Goal: Find specific page/section

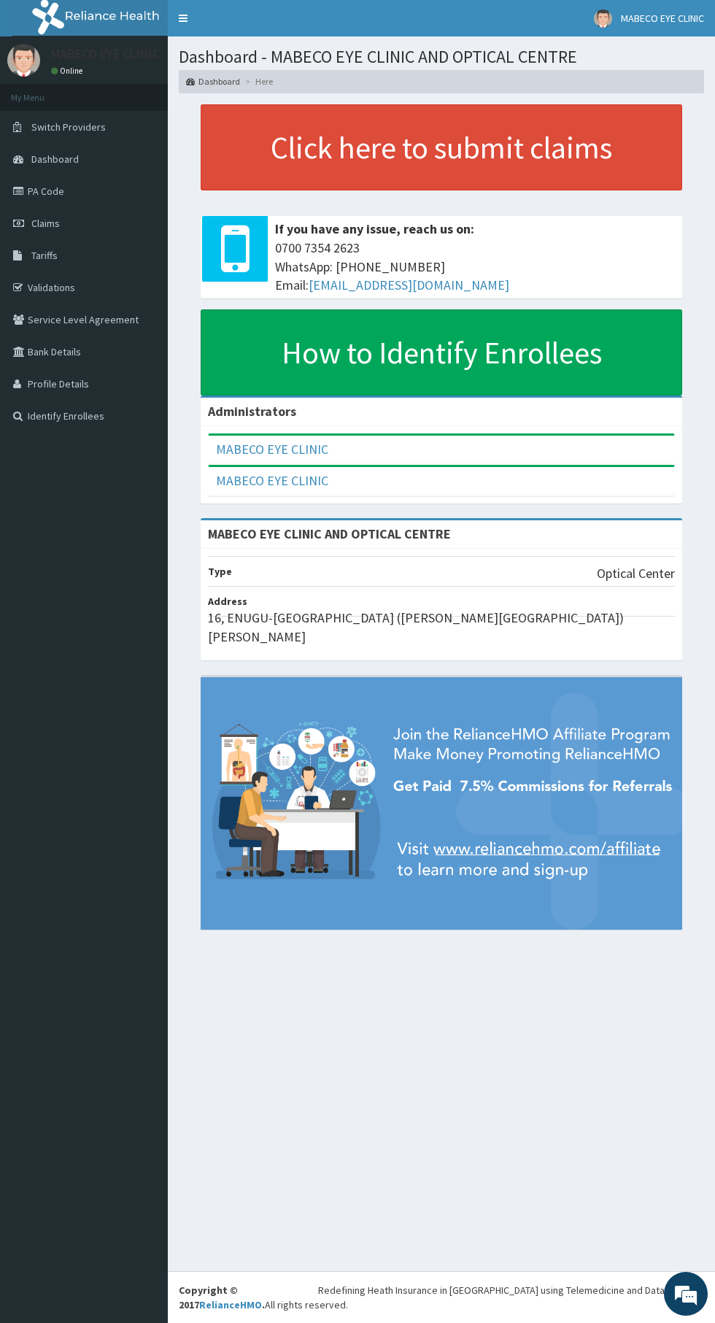
click at [121, 200] on link "PA Code" at bounding box center [84, 191] width 168 height 32
click at [114, 219] on link "Claims" at bounding box center [84, 223] width 168 height 32
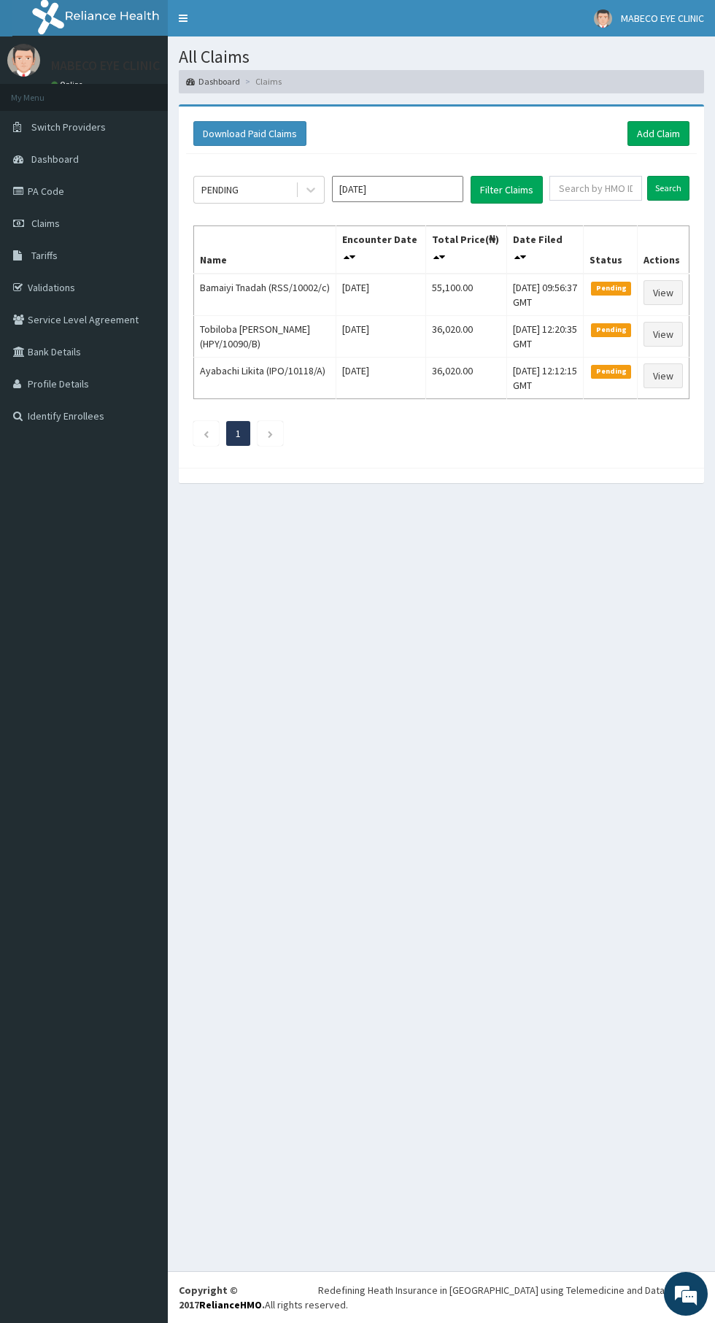
click at [477, 619] on div "All Claims Dashboard Claims Download Paid Claims Add Claim × Note you can only …" at bounding box center [441, 653] width 547 height 1235
